Goal: Task Accomplishment & Management: Use online tool/utility

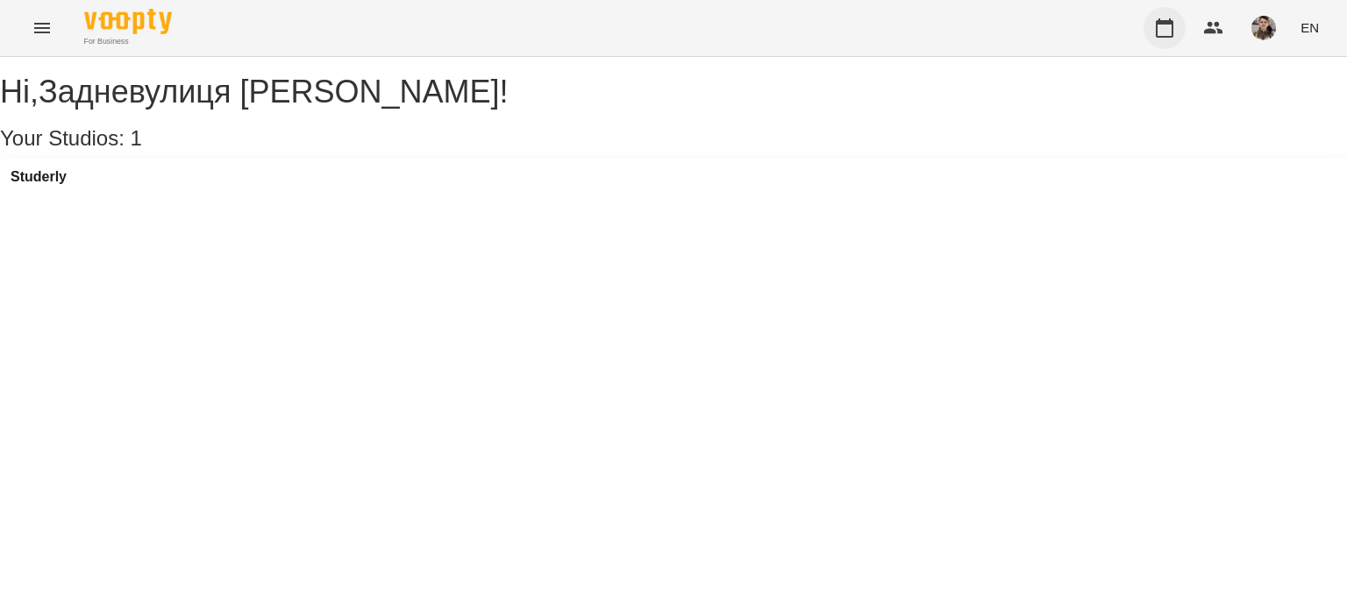
click at [1172, 38] on button "button" at bounding box center [1164, 28] width 42 height 42
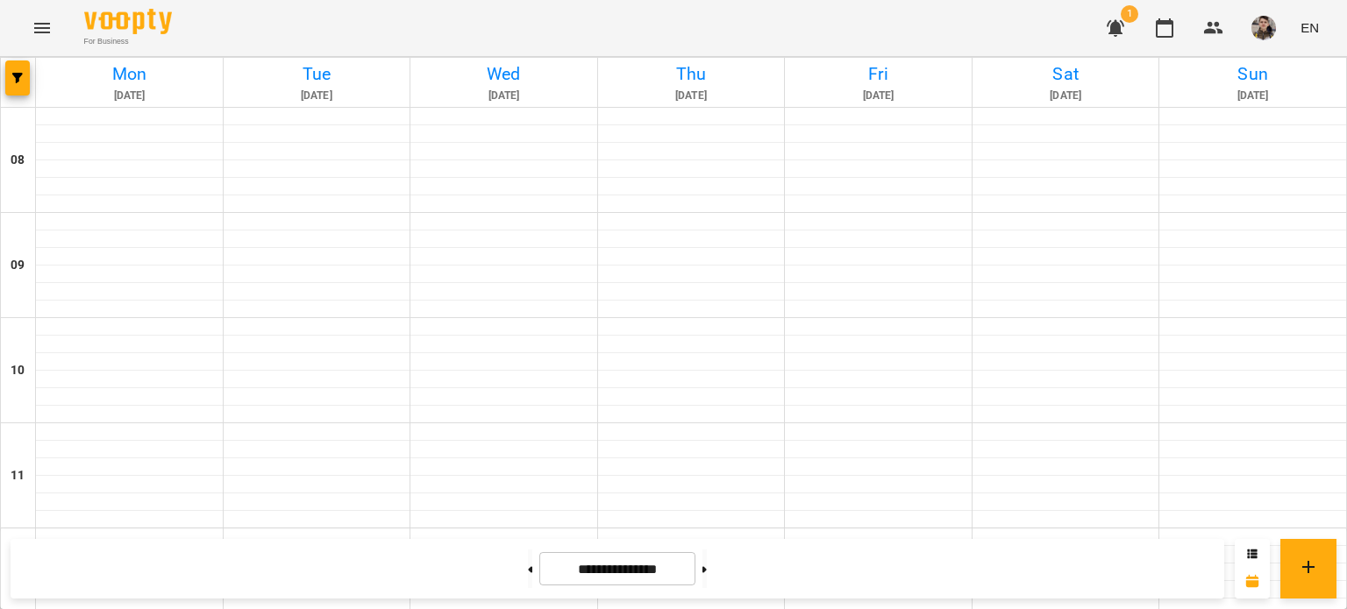
scroll to position [997, 0]
click at [528, 573] on button at bounding box center [530, 569] width 4 height 39
click at [528, 583] on button at bounding box center [530, 569] width 4 height 39
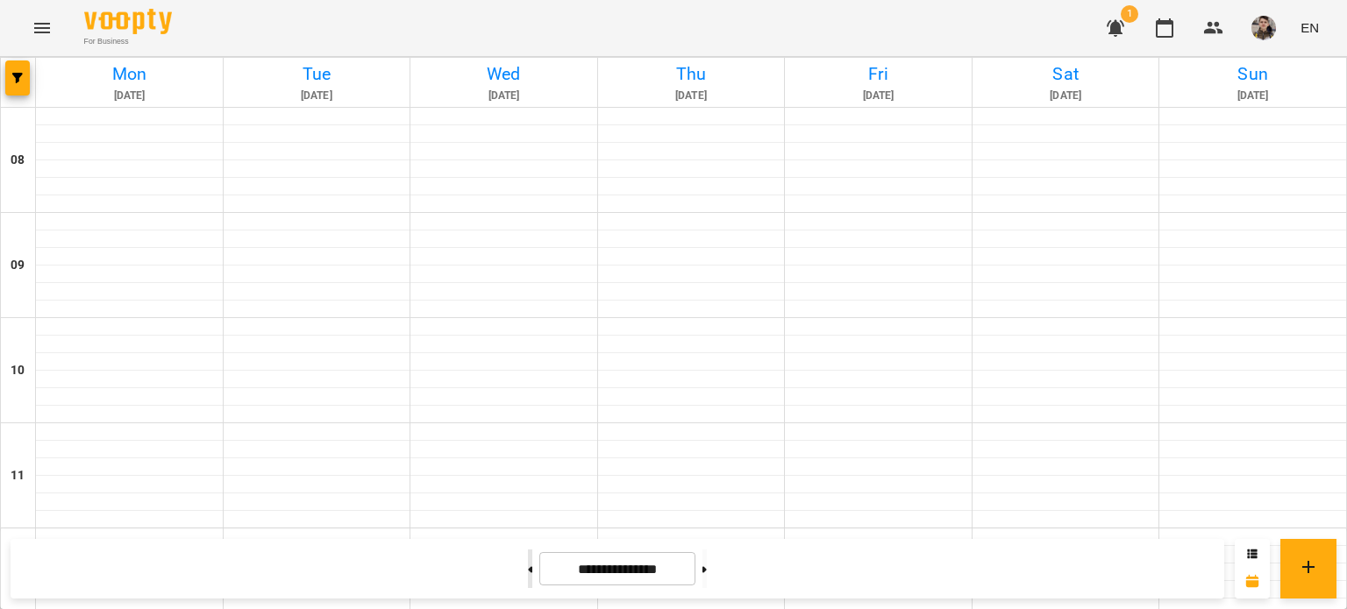
click at [528, 564] on button at bounding box center [530, 569] width 4 height 39
click at [707, 578] on button at bounding box center [704, 569] width 4 height 39
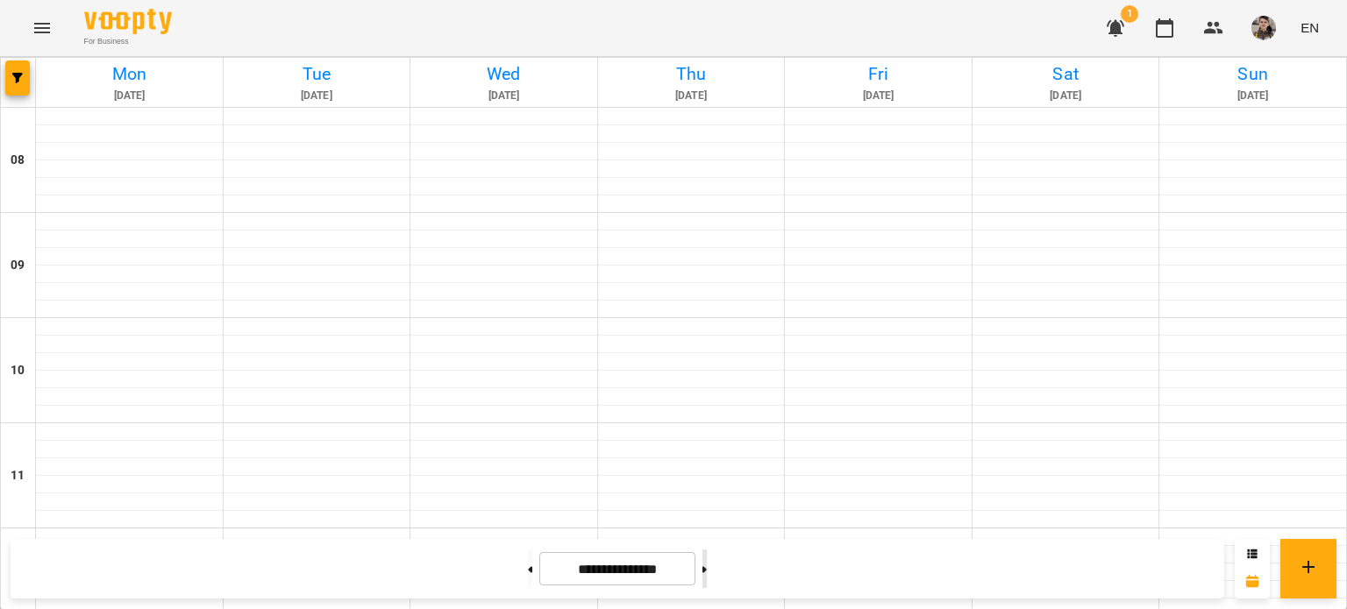
click at [707, 578] on button at bounding box center [704, 569] width 4 height 39
click at [528, 566] on icon at bounding box center [530, 569] width 4 height 7
type input "**********"
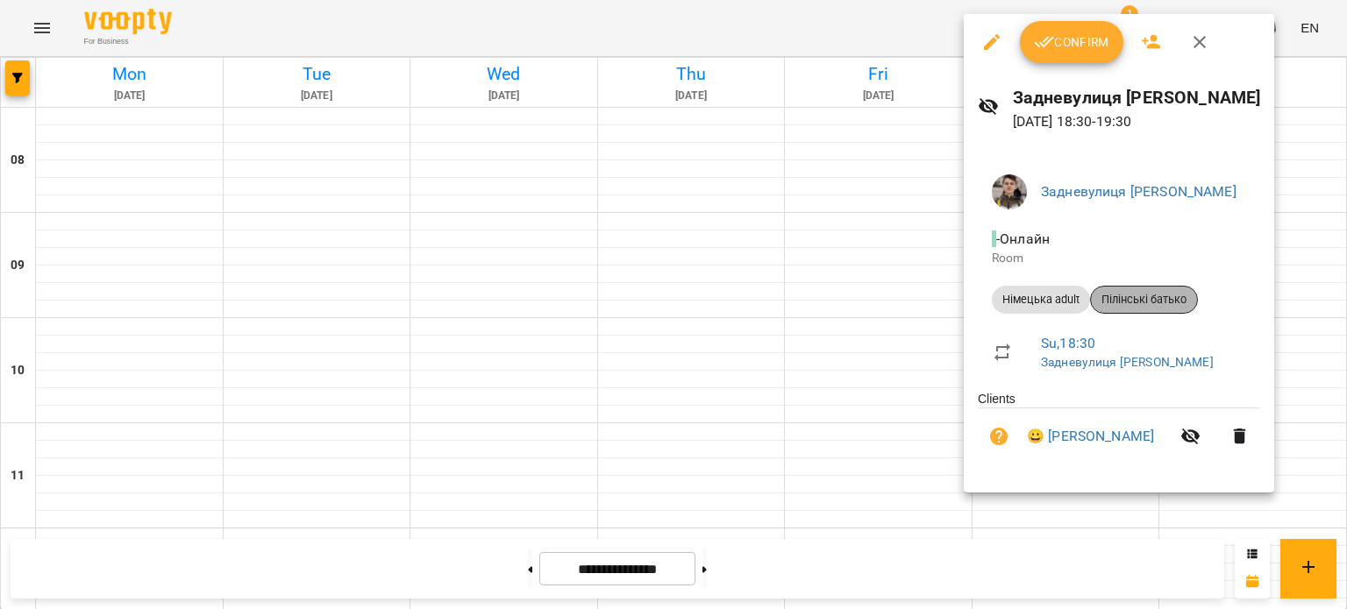
click at [1109, 307] on span "Пілінські батько" at bounding box center [1144, 300] width 106 height 16
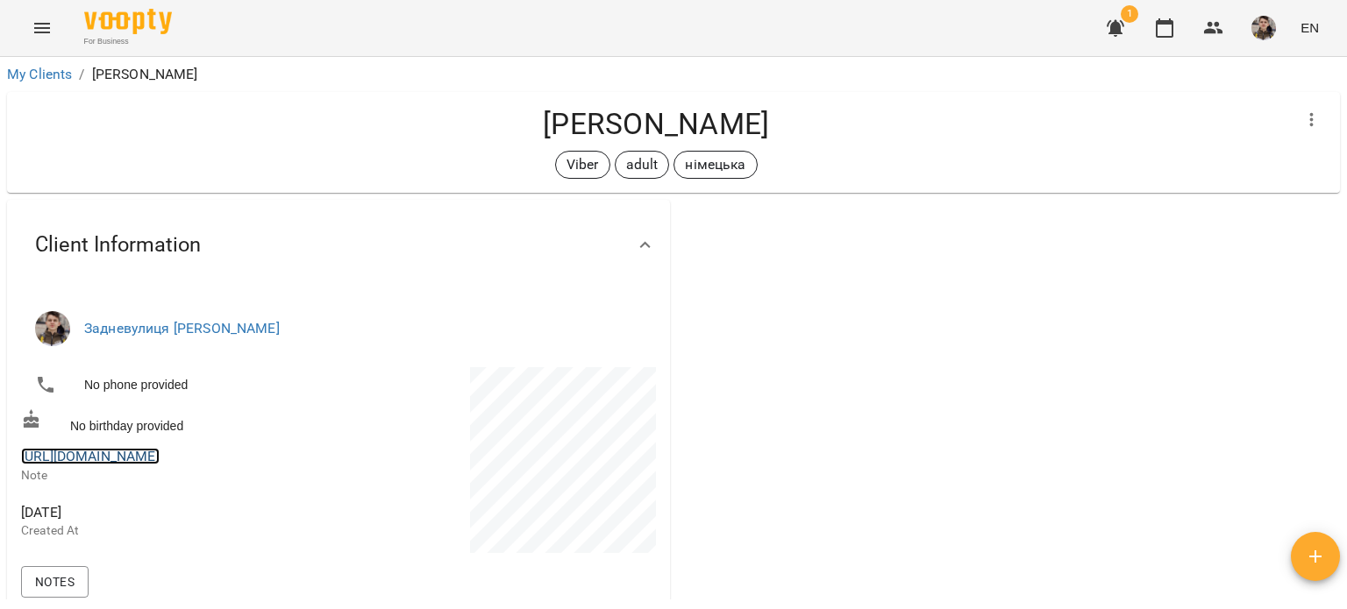
click at [108, 462] on link "[URL][DOMAIN_NAME]" at bounding box center [90, 456] width 139 height 17
